Goal: Find specific page/section: Find specific page/section

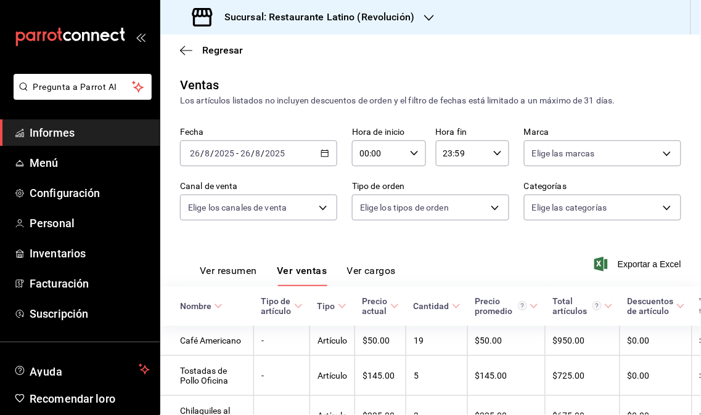
click at [47, 139] on span "Informes" at bounding box center [90, 132] width 120 height 17
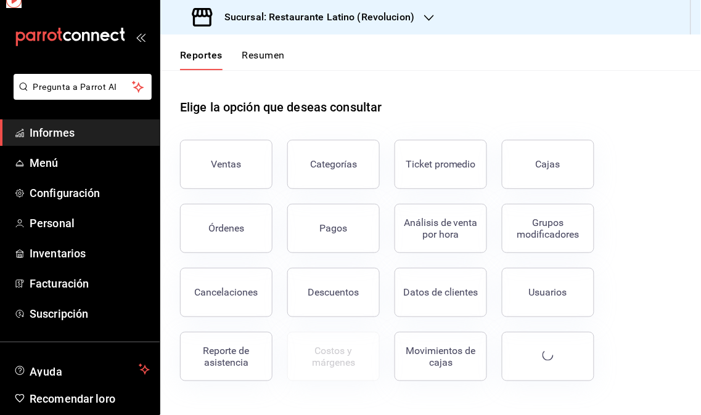
click at [54, 128] on font "Informes" at bounding box center [52, 132] width 45 height 13
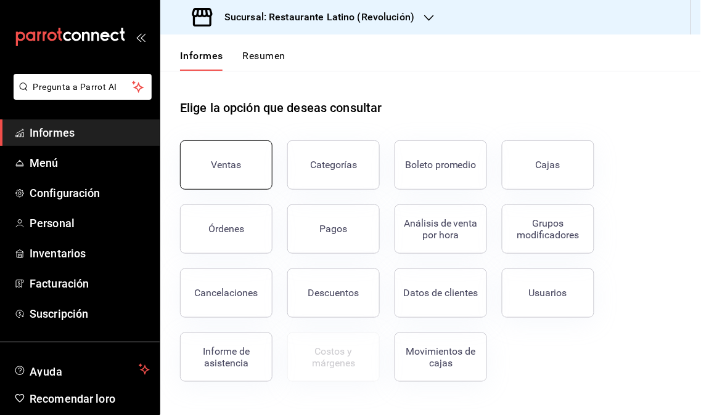
click at [229, 162] on font "Ventas" at bounding box center [226, 165] width 30 height 12
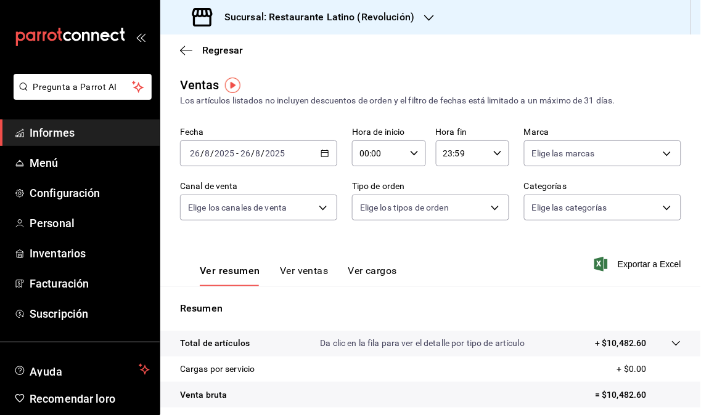
click at [424, 18] on icon "button" at bounding box center [429, 18] width 10 height 10
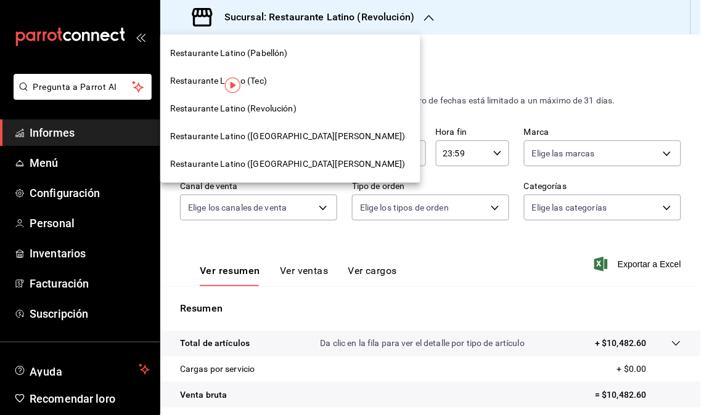
click at [287, 136] on font "Restaurante Latino ([GEOGRAPHIC_DATA][PERSON_NAME])" at bounding box center [287, 136] width 235 height 10
